Goal: Task Accomplishment & Management: Manage account settings

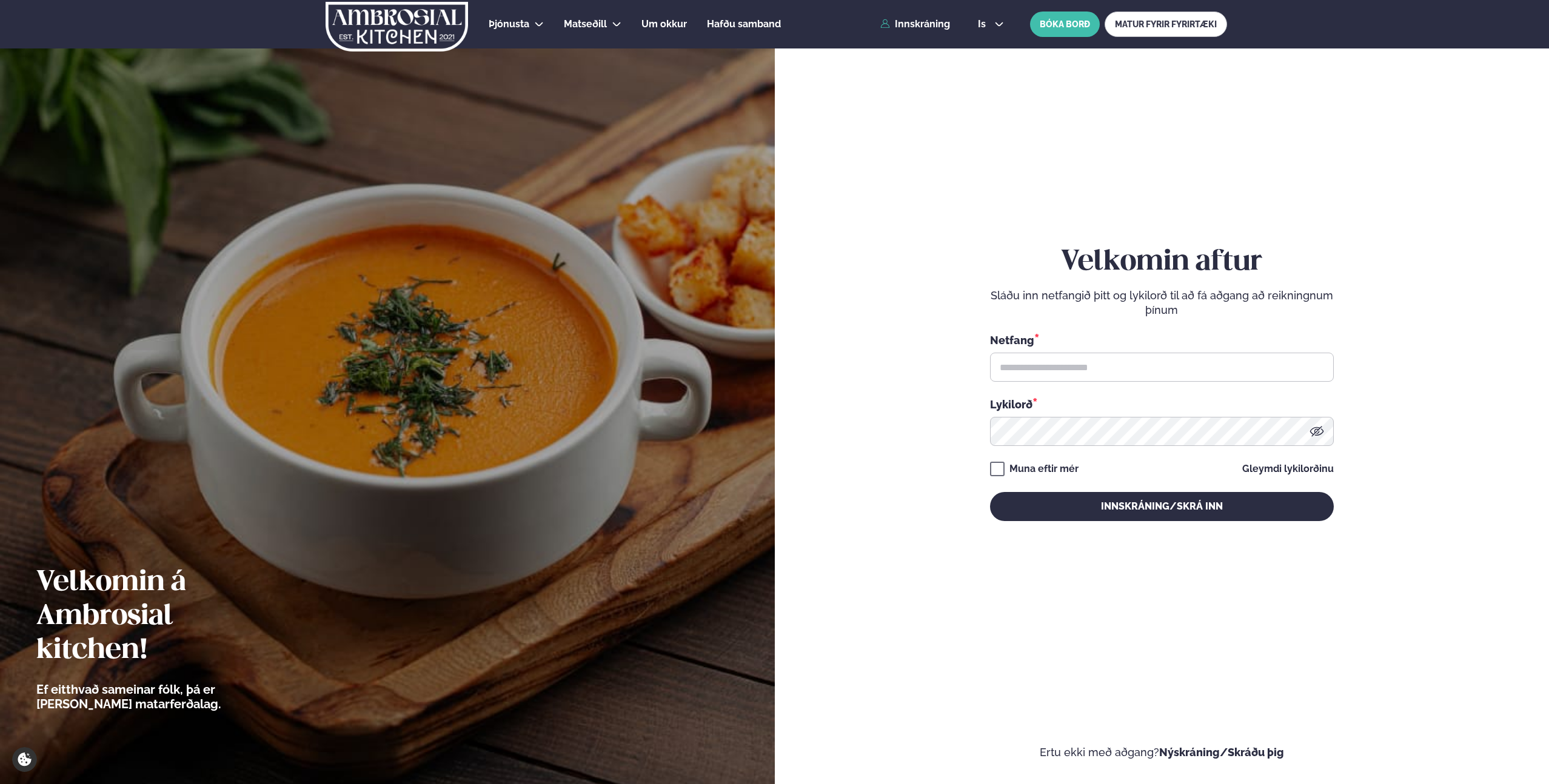
click at [988, 32] on div "is en is BÓKA BORÐ MATUR FYRIR FYRIRTÆKI" at bounding box center [1097, 23] width 259 height 25
click at [989, 27] on button "is" at bounding box center [990, 23] width 45 height 10
click at [992, 49] on link "en" at bounding box center [990, 46] width 45 height 24
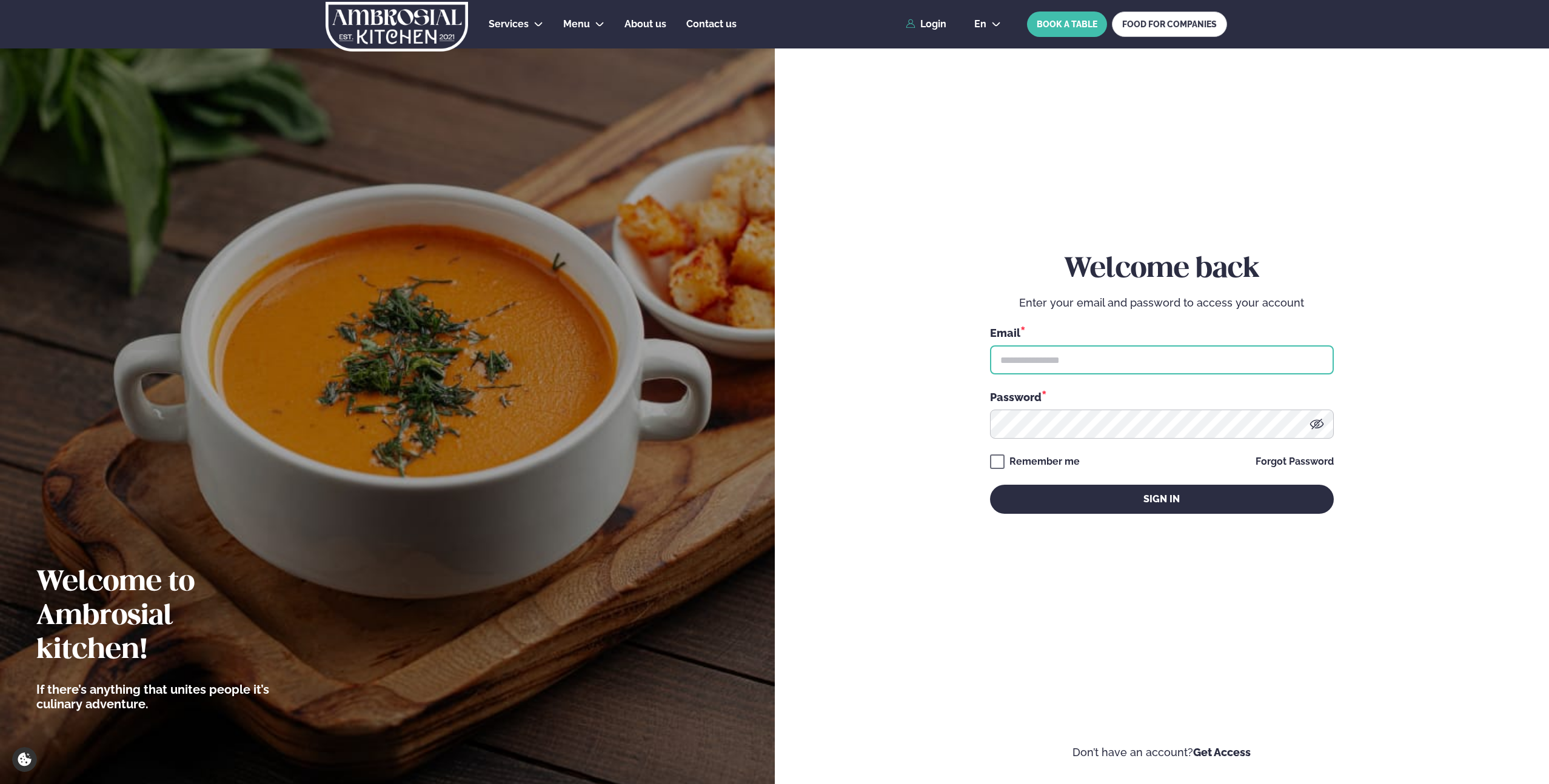
click at [1066, 370] on input "text" at bounding box center [1162, 360] width 344 height 29
type input "**********"
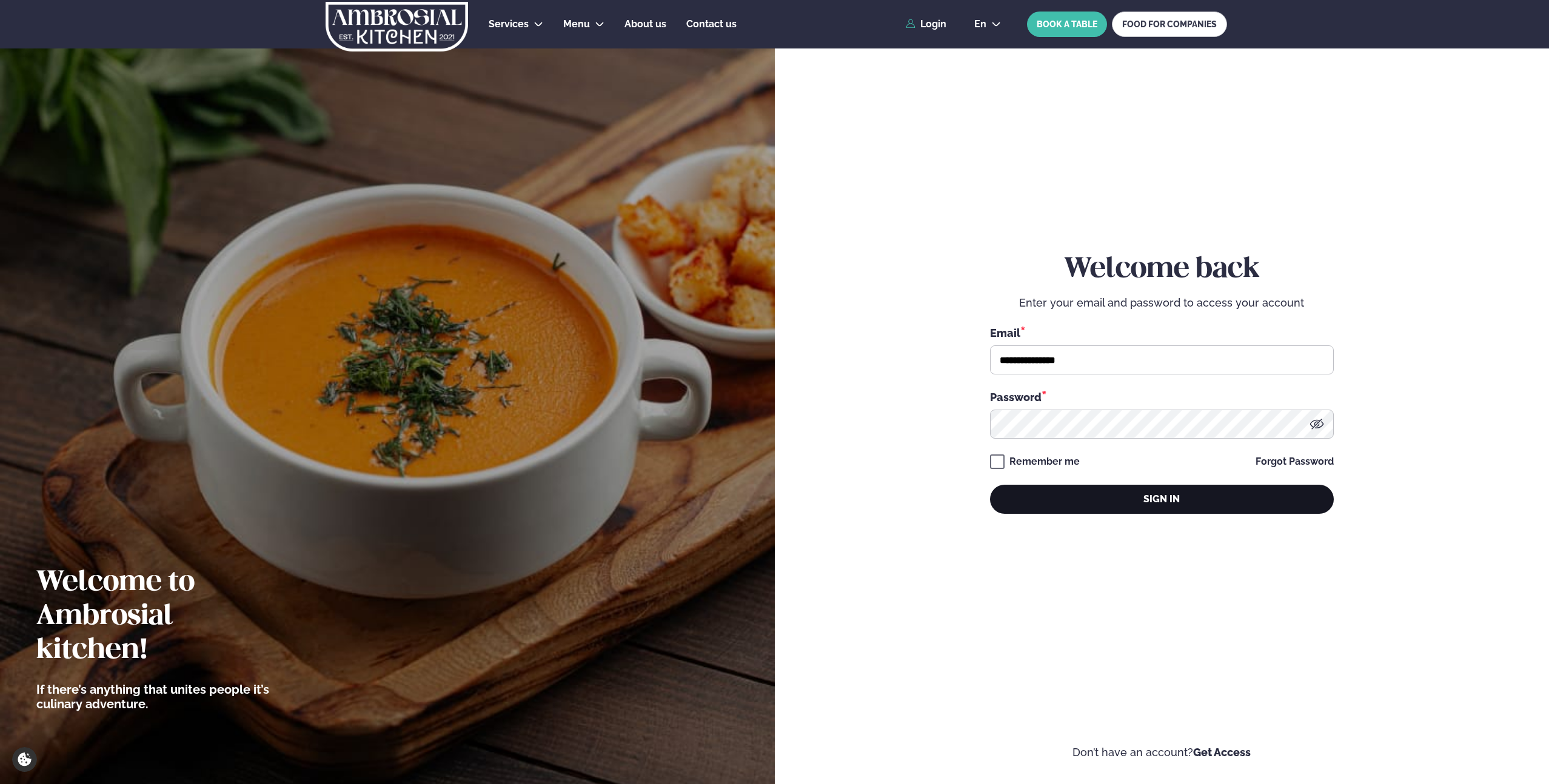
click at [1133, 490] on button "Sign in" at bounding box center [1162, 500] width 344 height 29
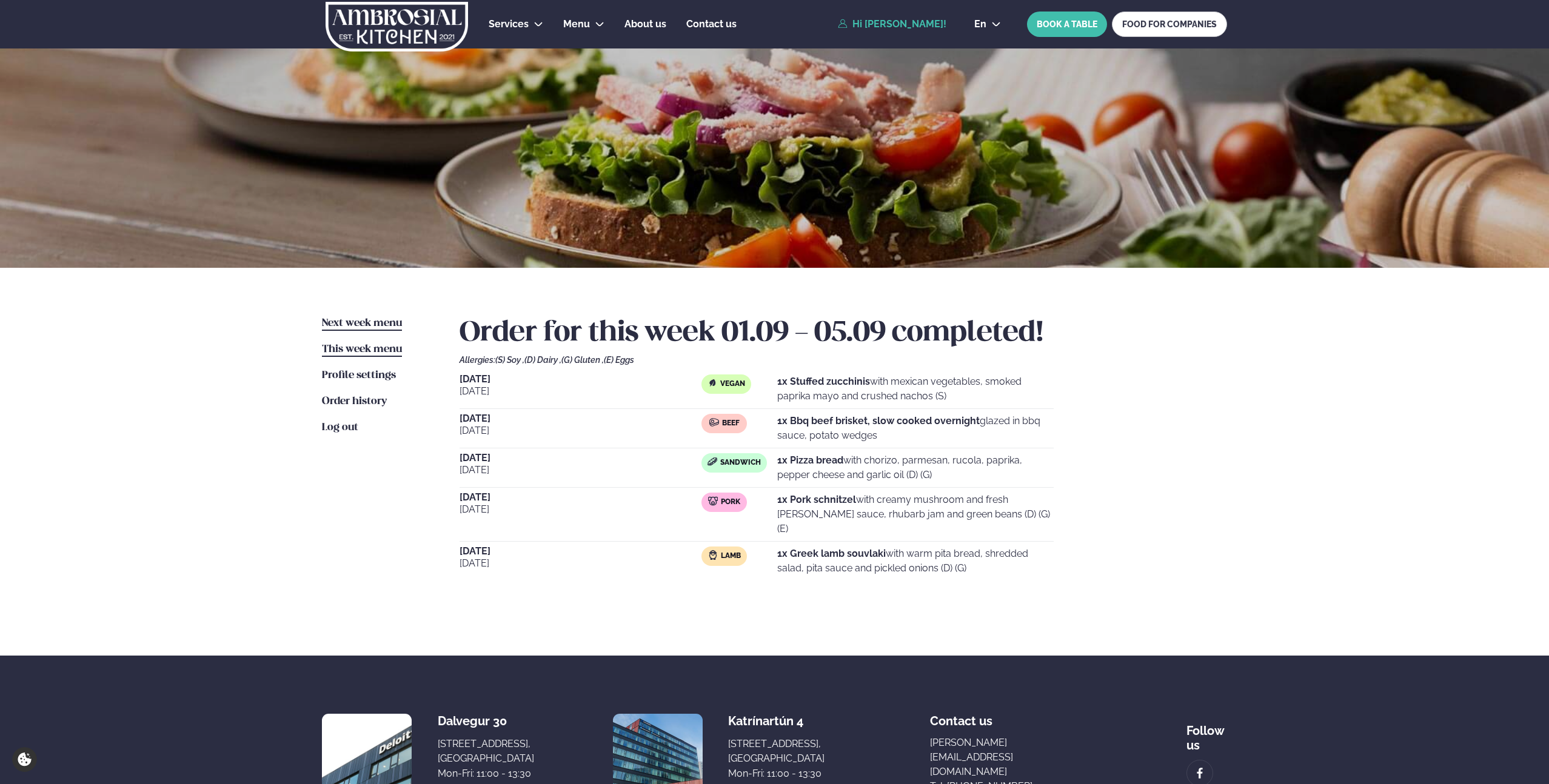
click at [373, 324] on span "Next week menu" at bounding box center [362, 323] width 80 height 10
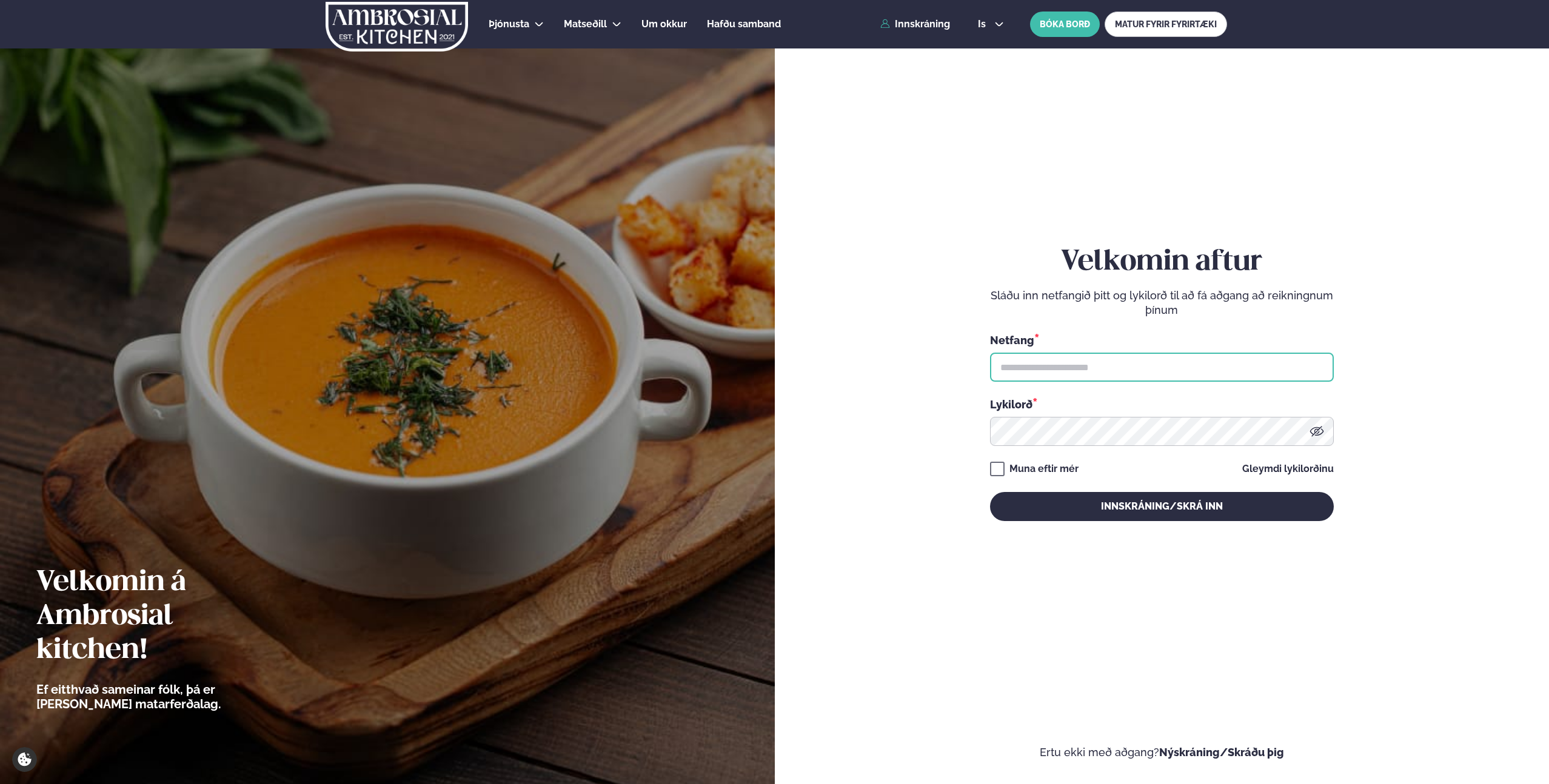
click at [1034, 368] on input "text" at bounding box center [1162, 367] width 344 height 29
type input "**********"
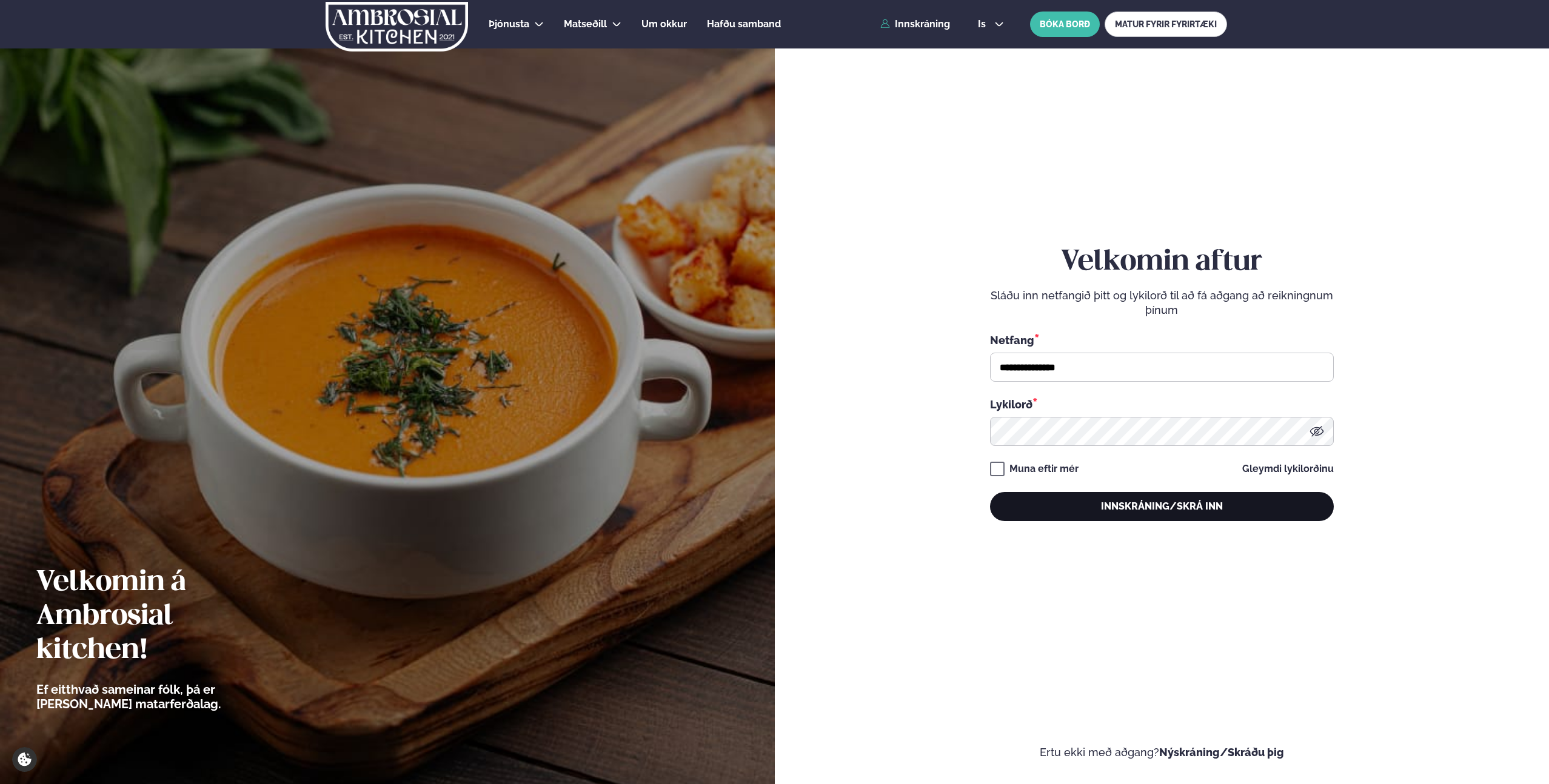
click at [1172, 506] on button "Innskráning/Skrá inn" at bounding box center [1162, 507] width 344 height 29
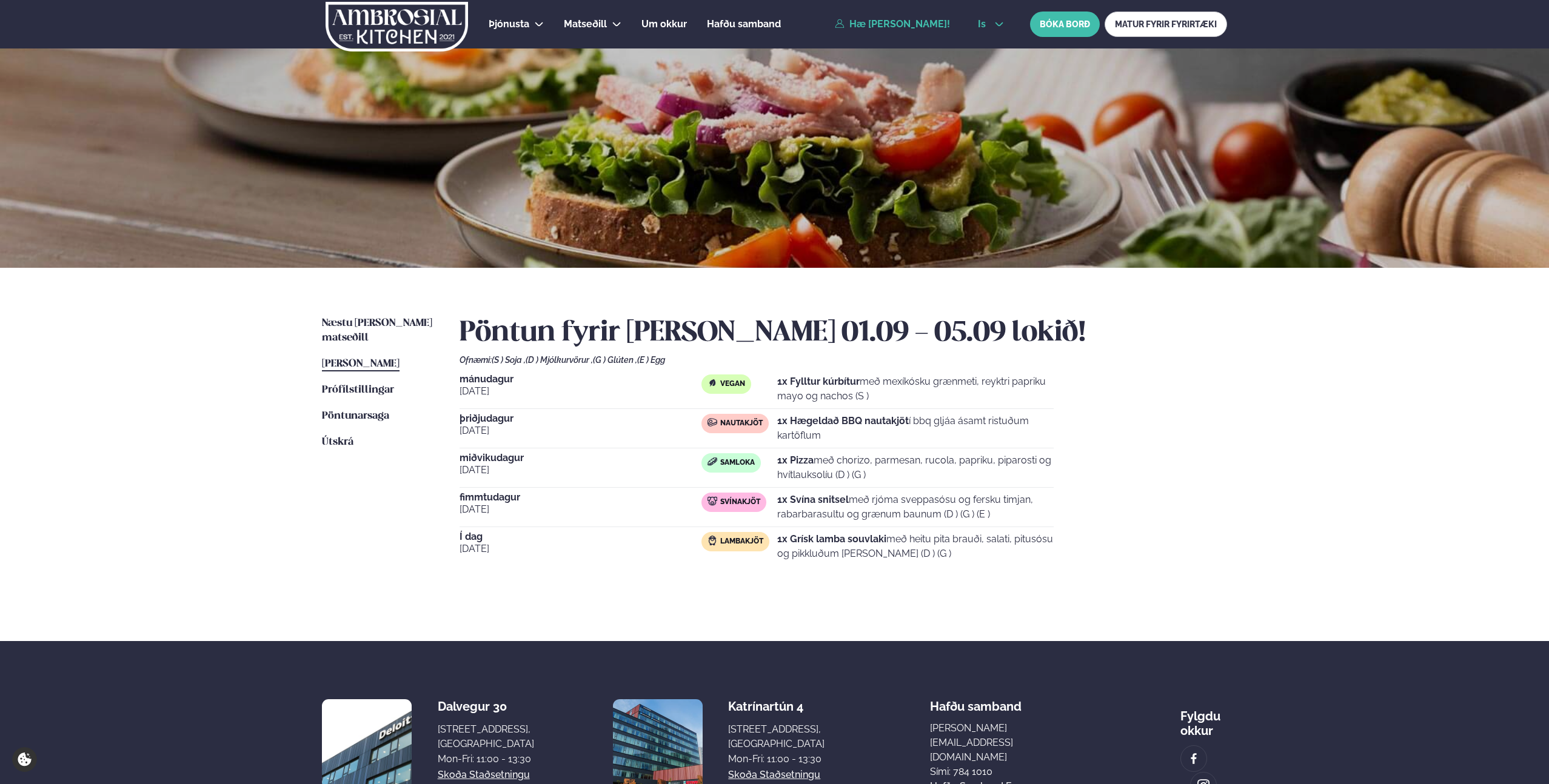
click at [993, 25] on button "is" at bounding box center [990, 23] width 45 height 10
click at [988, 46] on link "en" at bounding box center [990, 46] width 45 height 24
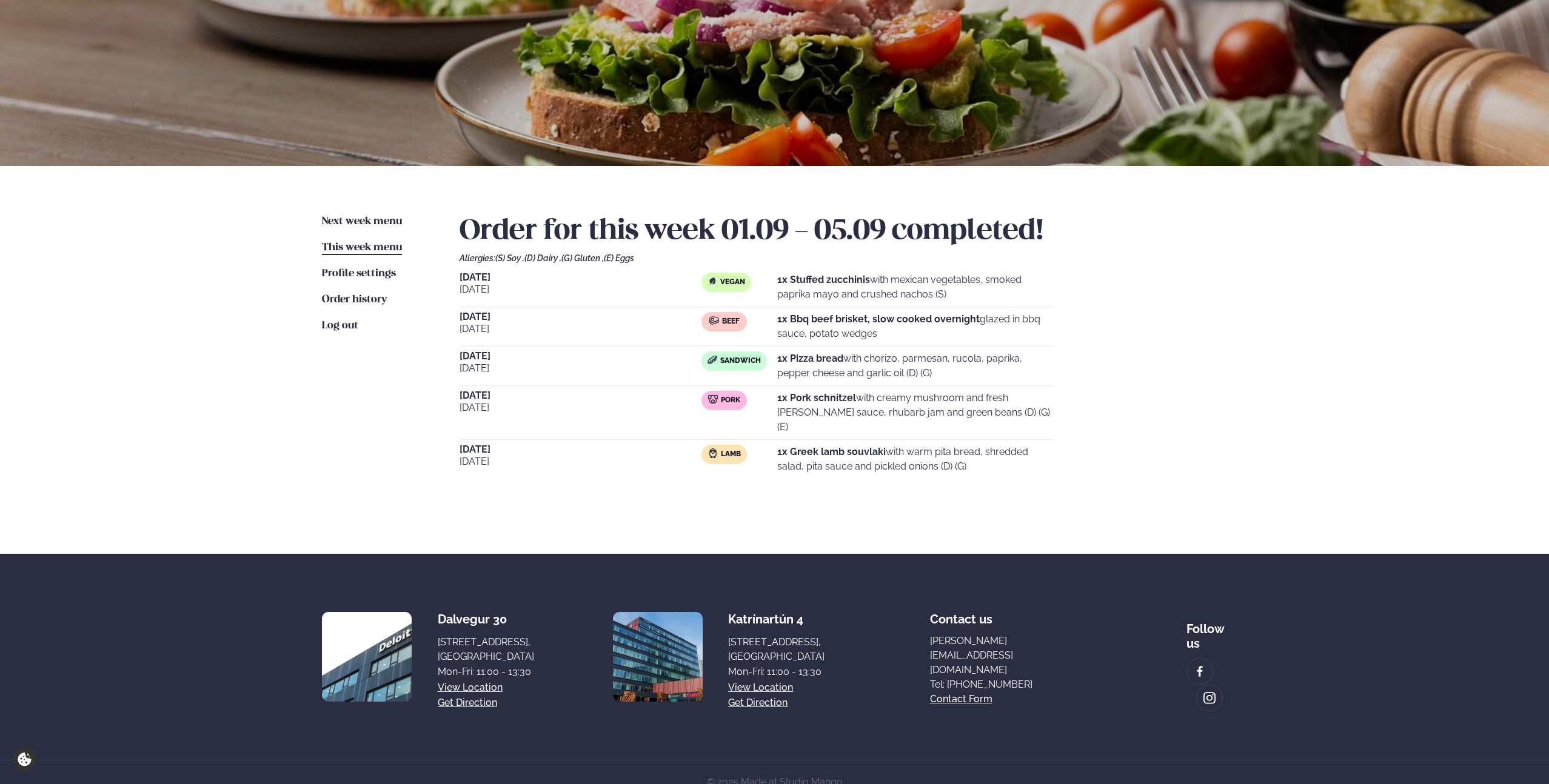
scroll to position [102, 0]
click at [665, 331] on span "[DATE]" at bounding box center [580, 328] width 242 height 15
click at [365, 225] on span "Next week menu" at bounding box center [362, 221] width 80 height 10
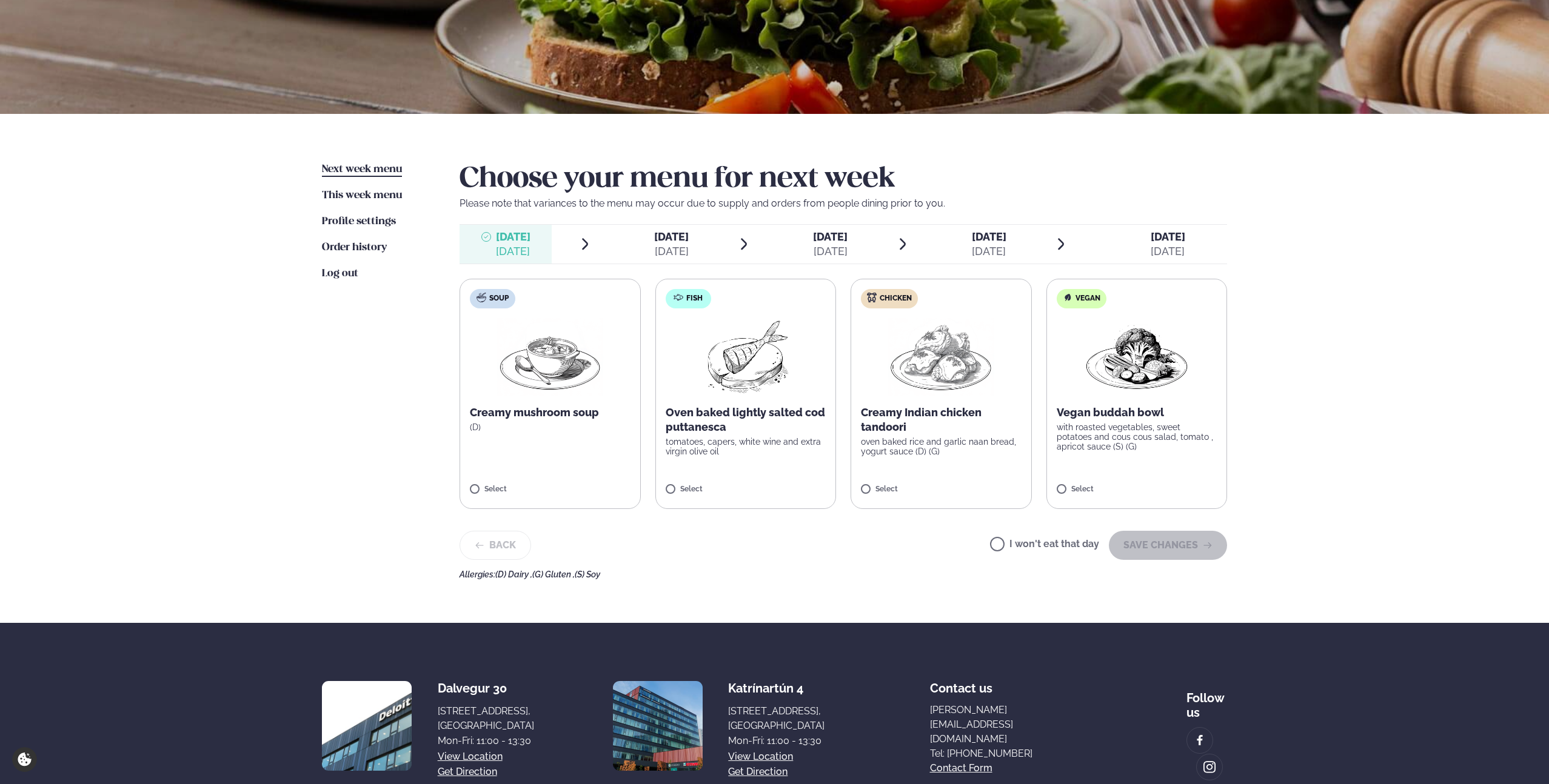
scroll to position [160, 0]
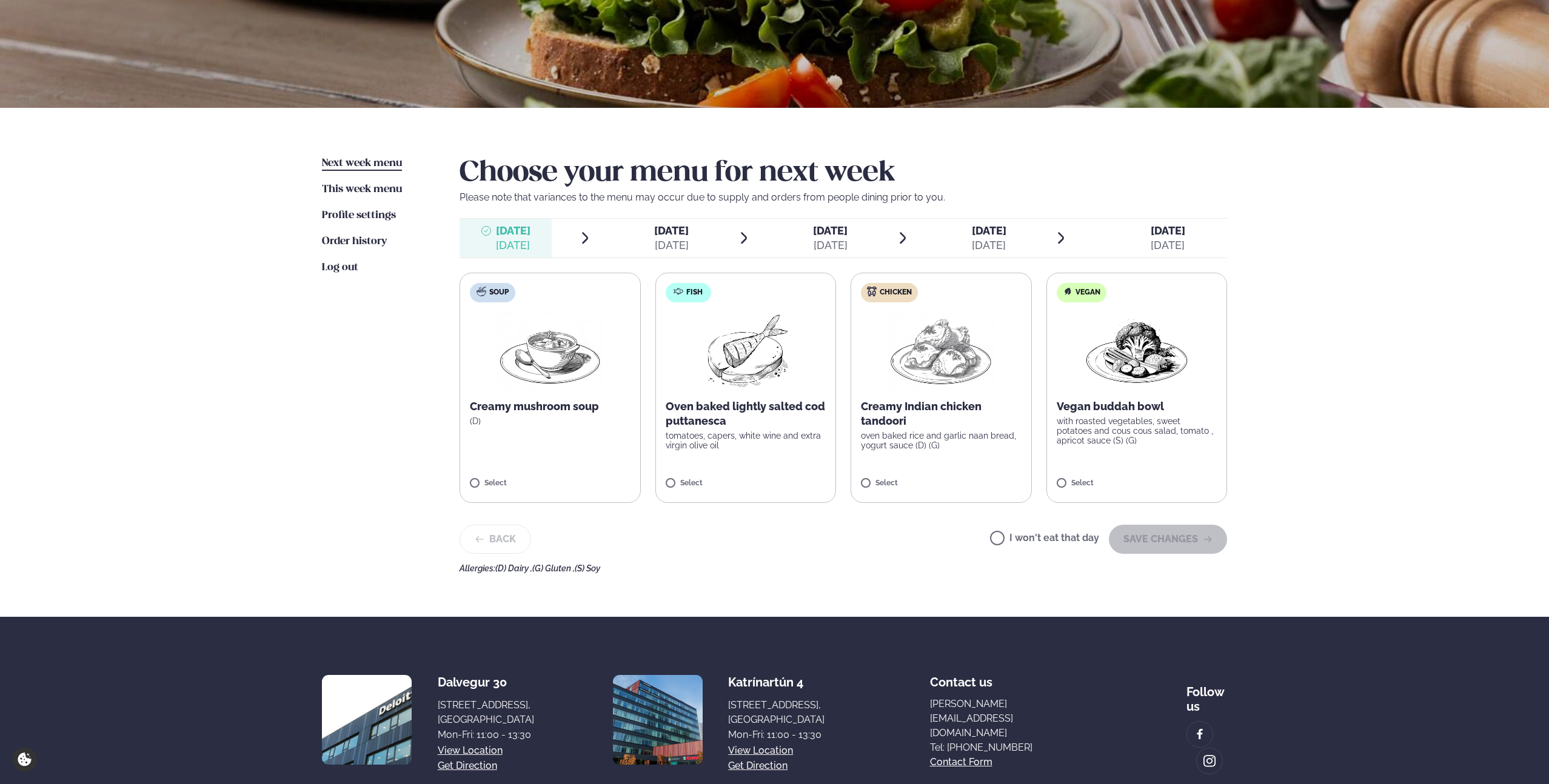
click at [781, 310] on label "Fish Oven baked lightly salted cod puttanesca tomatoes, capers, white wine and …" at bounding box center [745, 388] width 181 height 230
click at [1150, 543] on button "SAVE CHANGES" at bounding box center [1168, 540] width 118 height 29
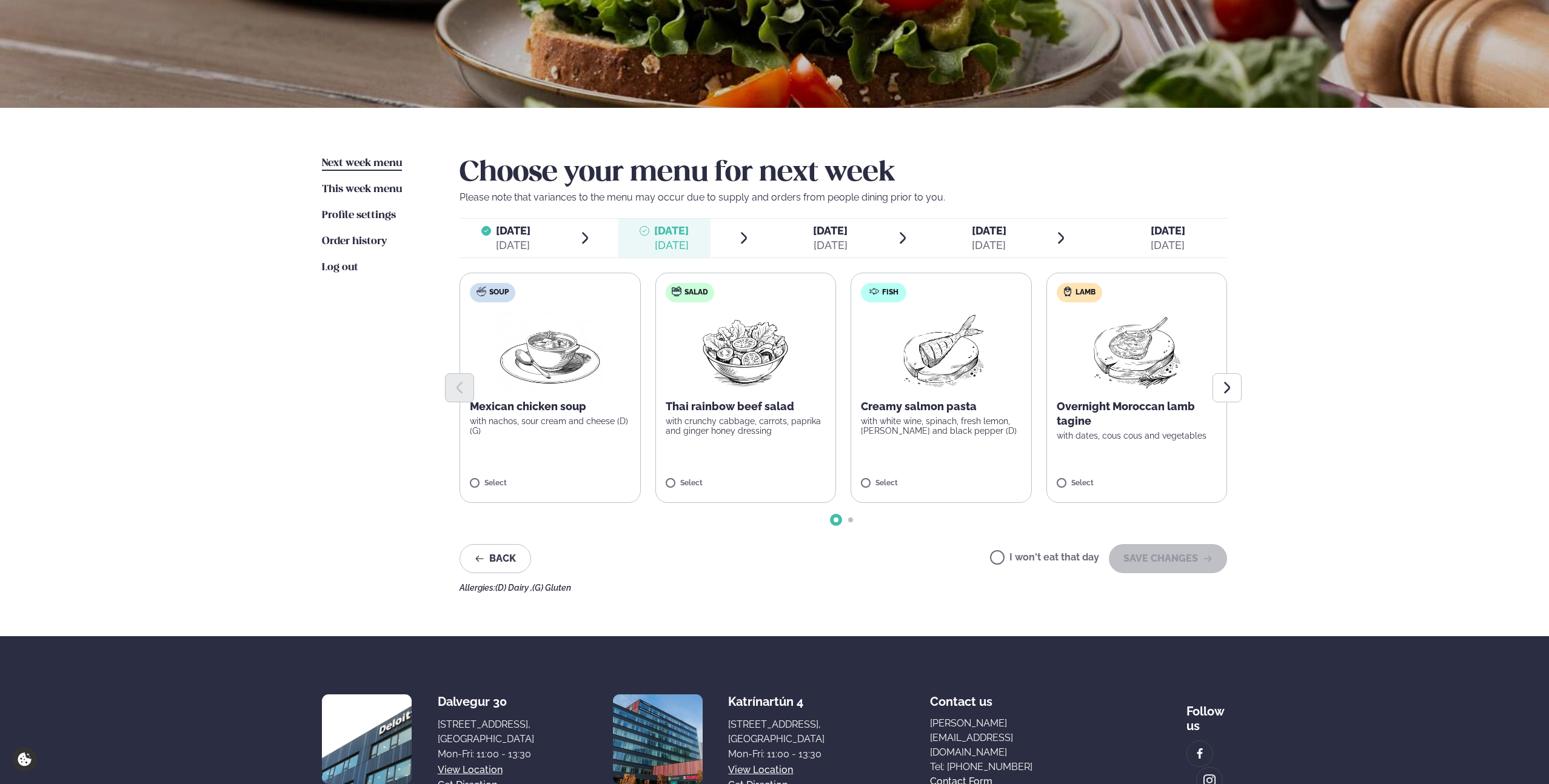
click at [1002, 557] on label "I won't eat that day" at bounding box center [1045, 559] width 109 height 13
click at [1150, 554] on button "SAVE CHANGES" at bounding box center [1168, 559] width 118 height 29
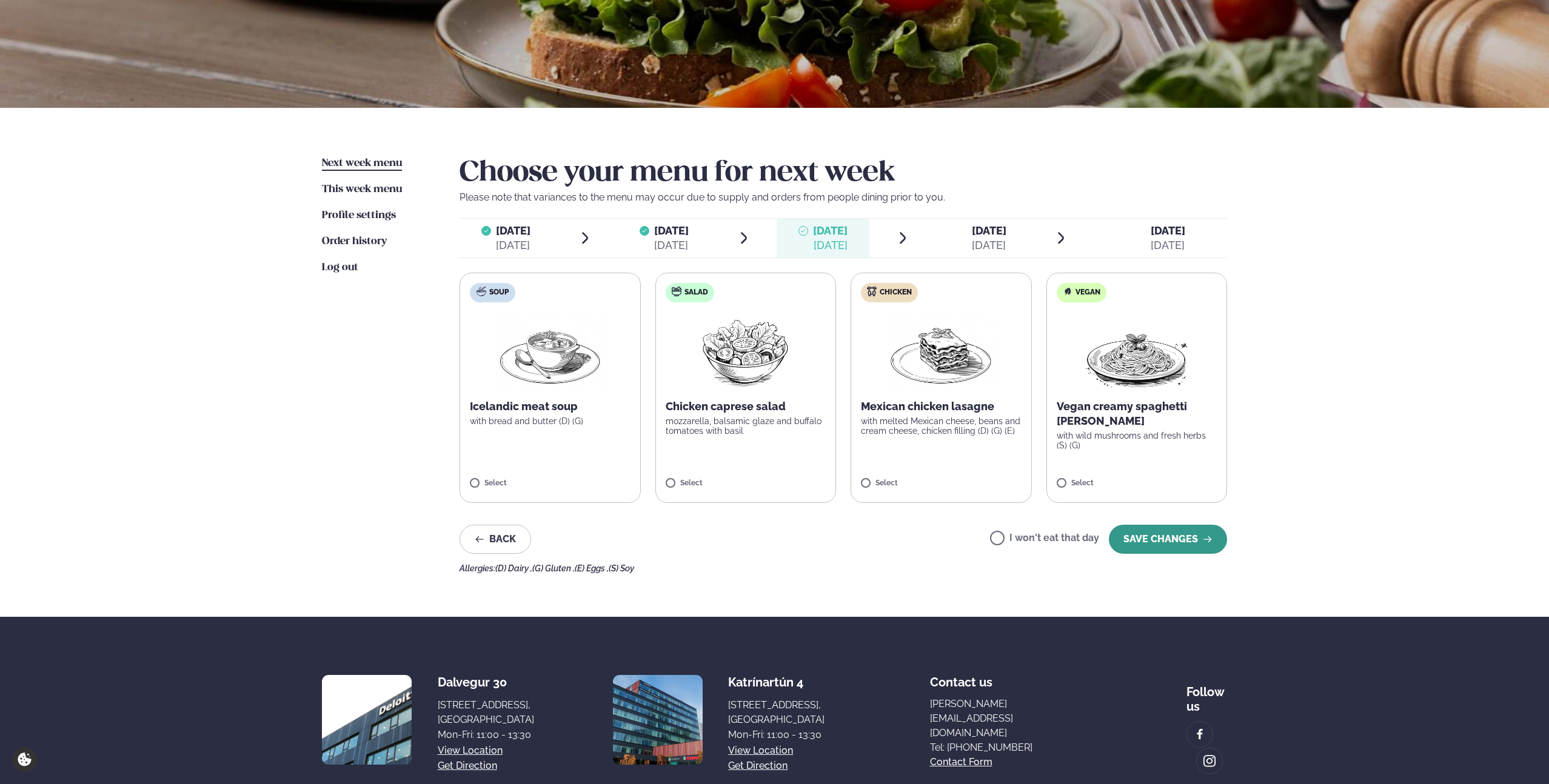
click at [1176, 539] on button "SAVE CHANGES" at bounding box center [1168, 540] width 118 height 29
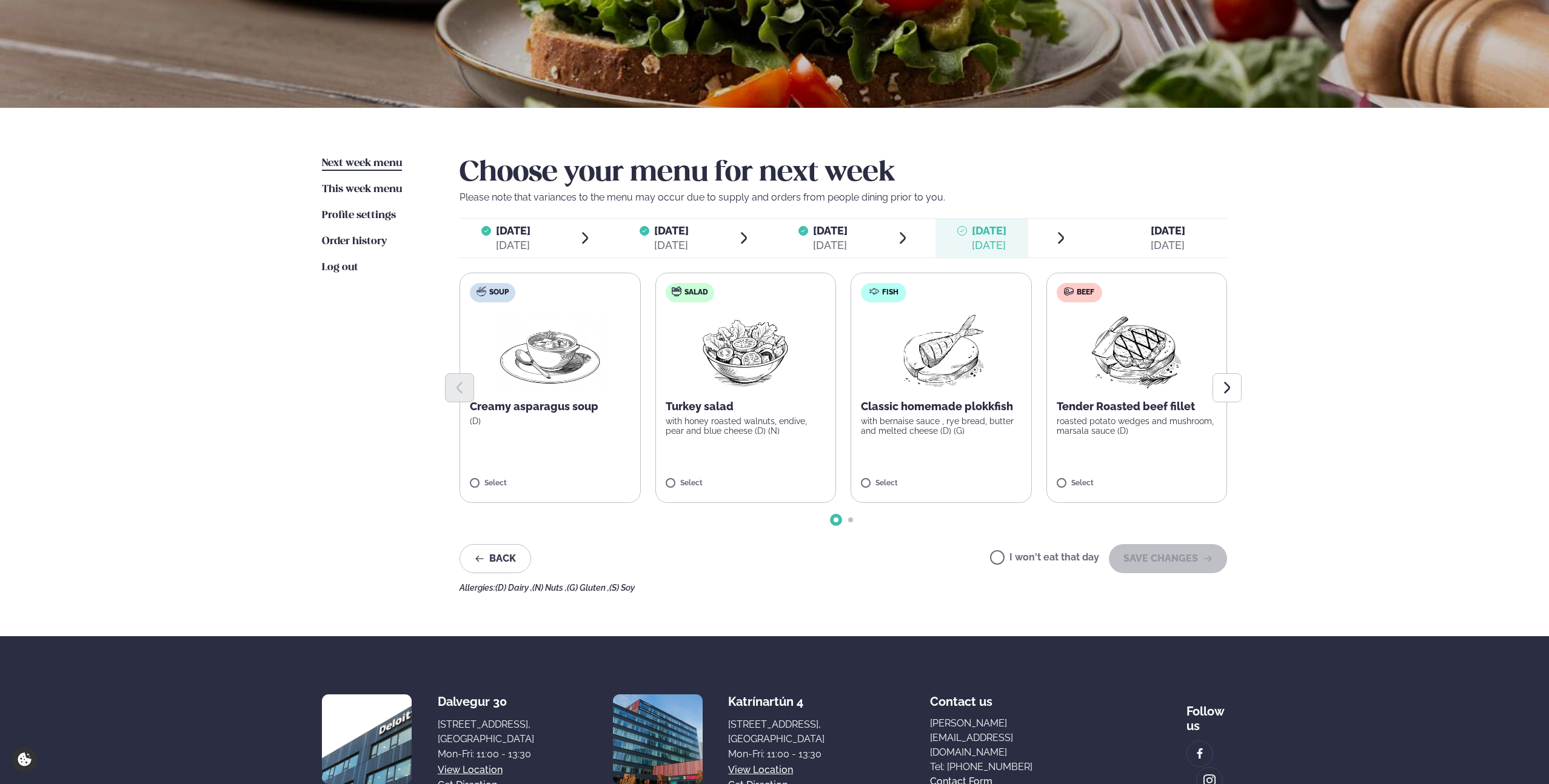
click at [1133, 452] on label "Beef Tender Roasted beef fillet roasted potato wedges and mushroom, marsala sau…" at bounding box center [1137, 388] width 181 height 230
click at [1170, 560] on button "SAVE CHANGES" at bounding box center [1168, 559] width 118 height 29
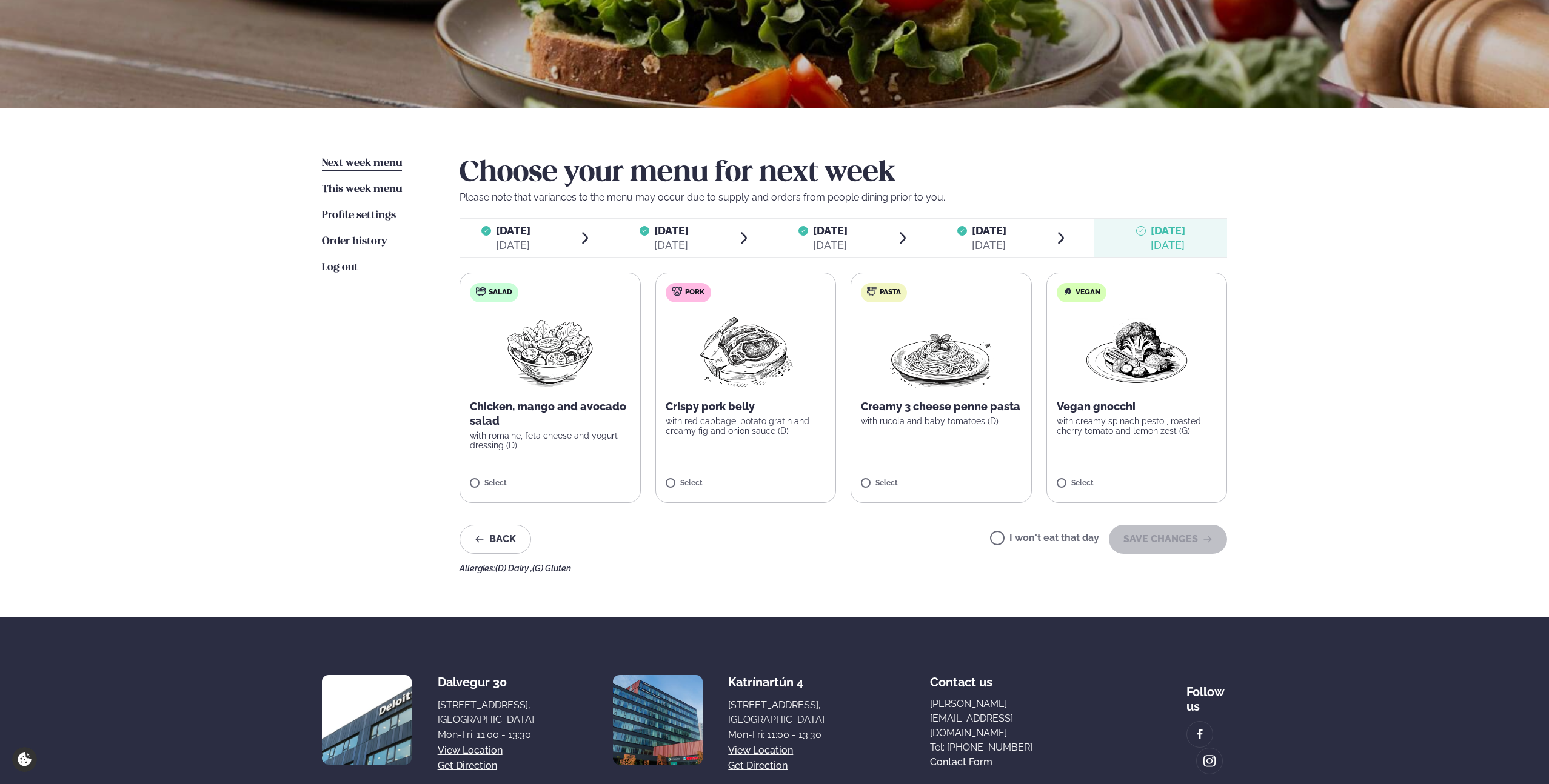
click at [782, 453] on label "Pork Crispy pork belly with red cabbage, potato gratin and creamy fig and onion…" at bounding box center [745, 388] width 181 height 230
click at [1151, 541] on button "SAVE CHANGES" at bounding box center [1168, 540] width 118 height 29
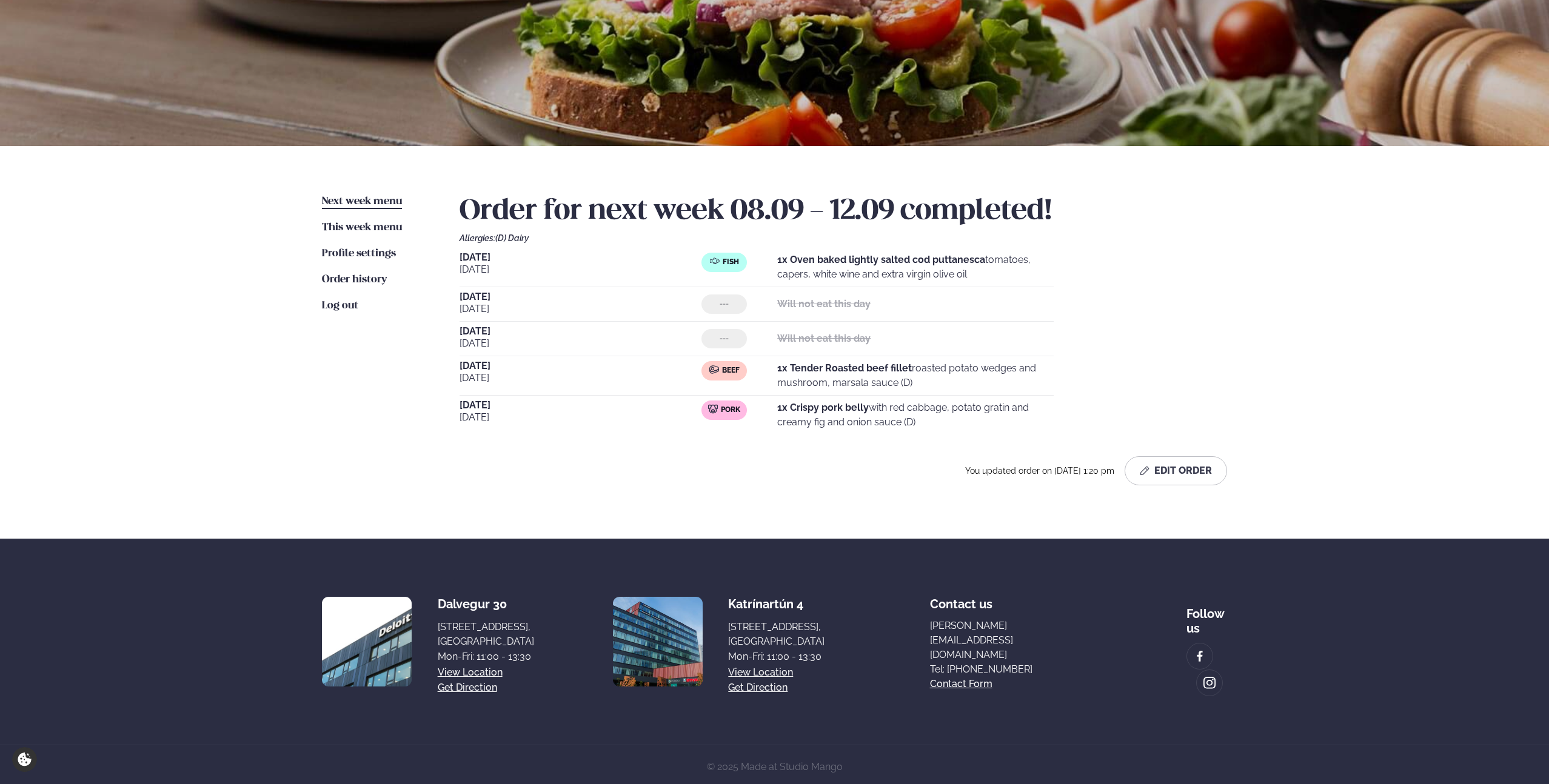
scroll to position [11, 0]
